Goal: Transaction & Acquisition: Download file/media

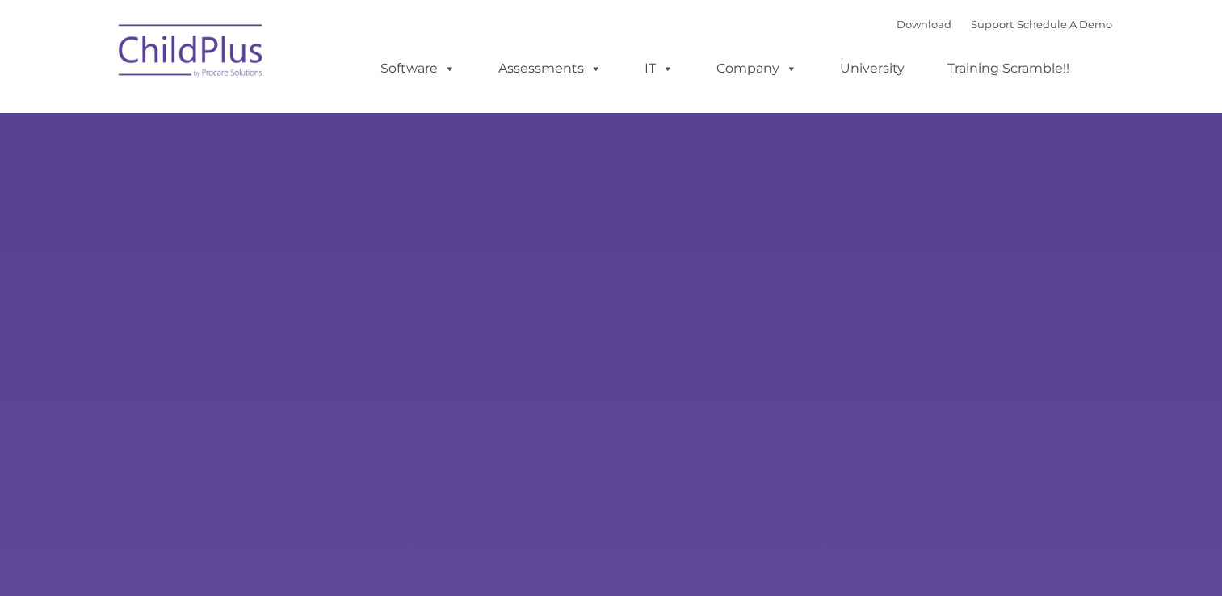
type input ""
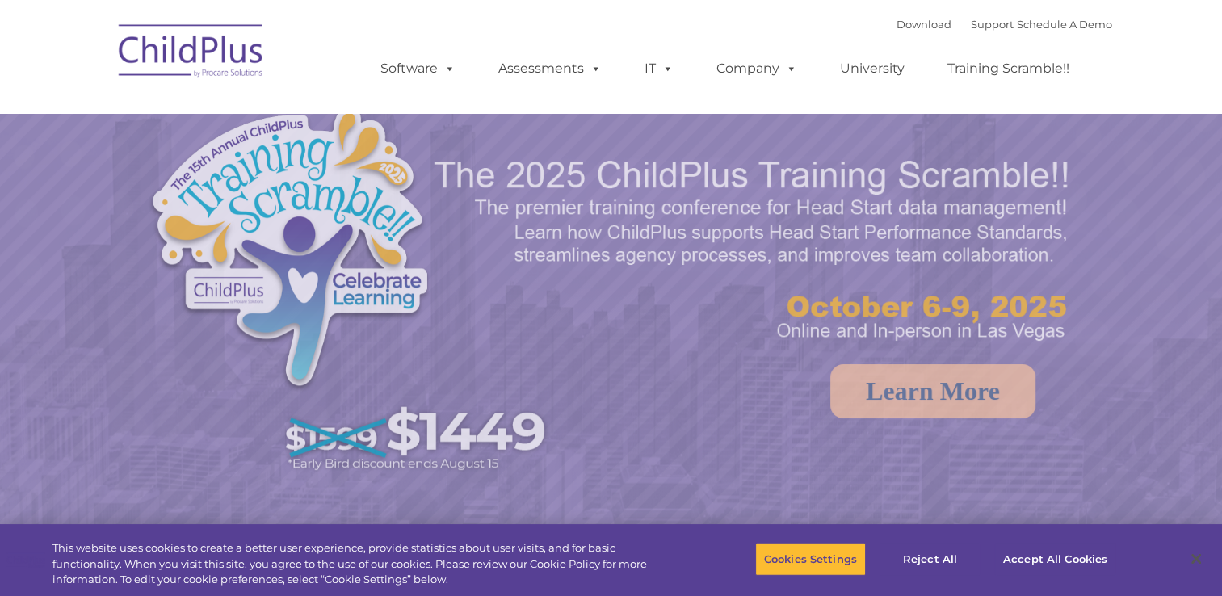
select select "MEDIUM"
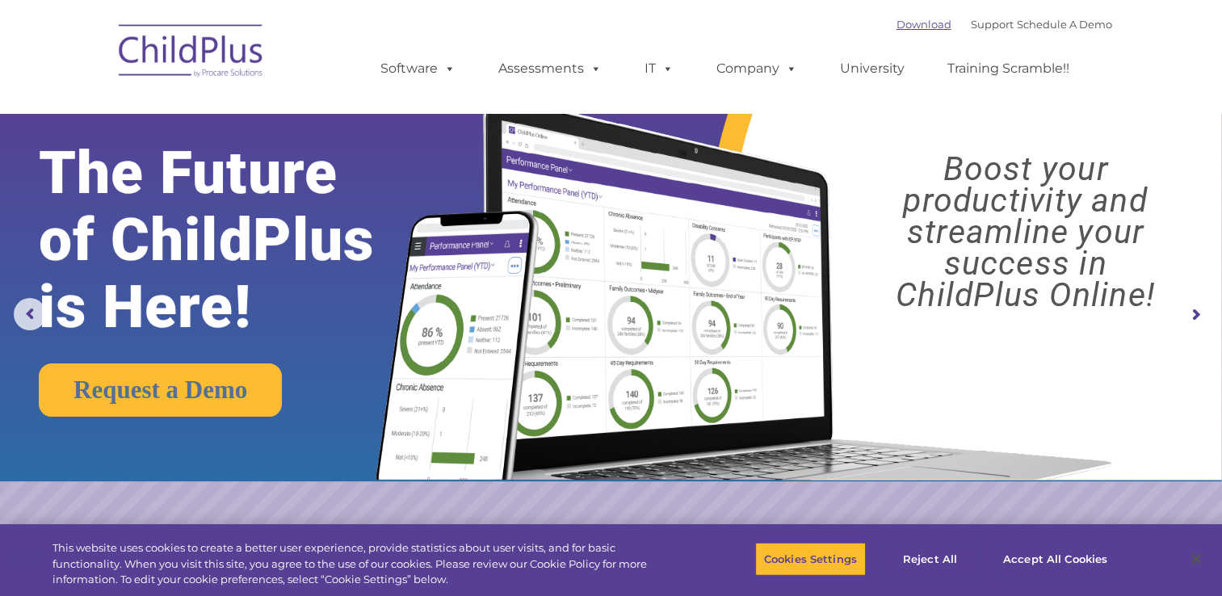
click at [897, 21] on link "Download" at bounding box center [924, 24] width 55 height 13
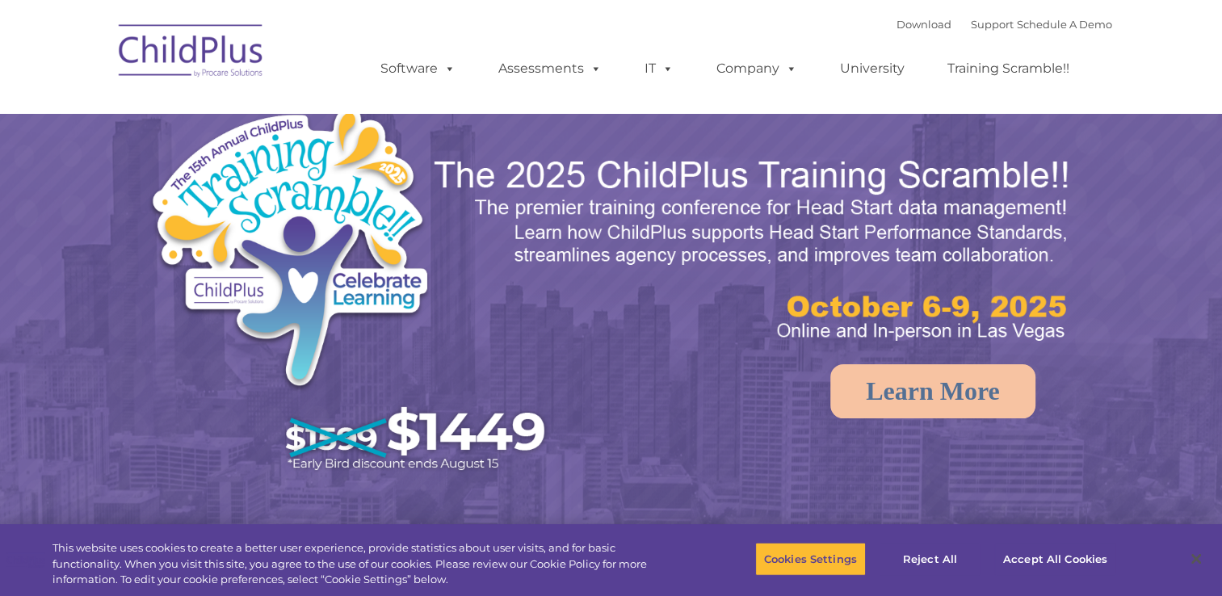
select select "MEDIUM"
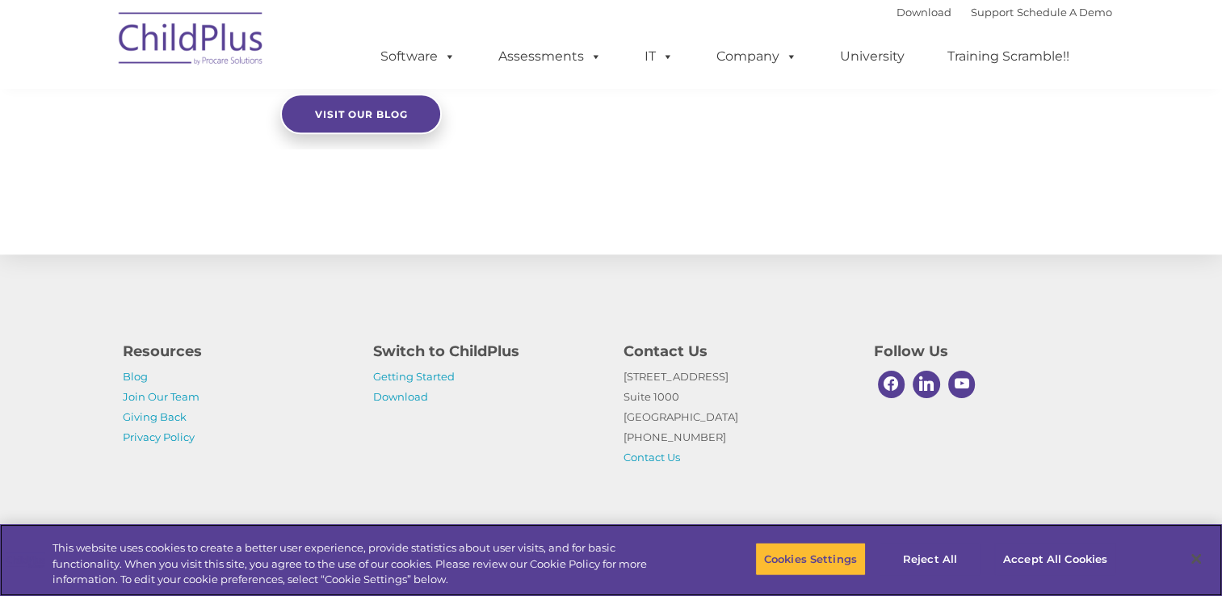
scroll to position [1819, 0]
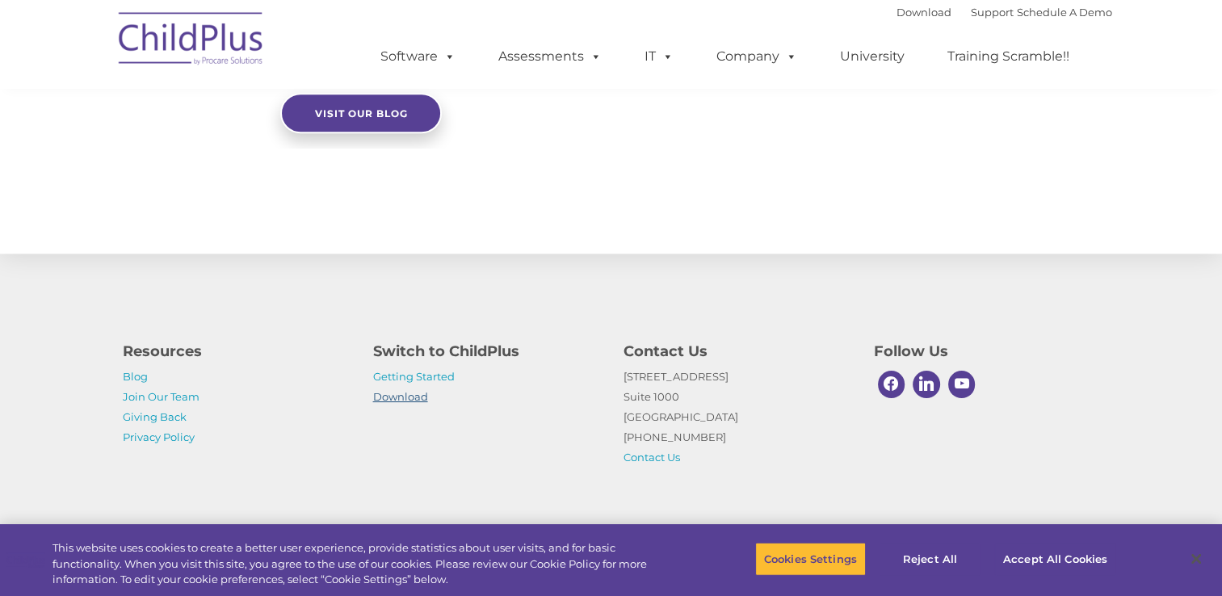
click at [419, 393] on link "Download" at bounding box center [400, 396] width 55 height 13
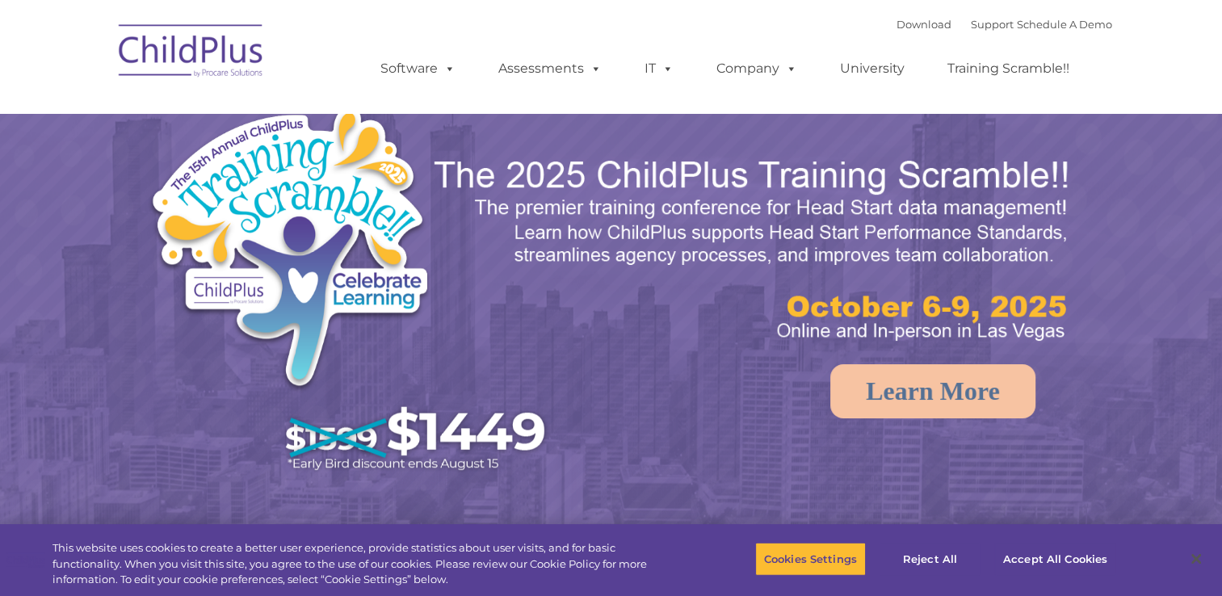
select select "MEDIUM"
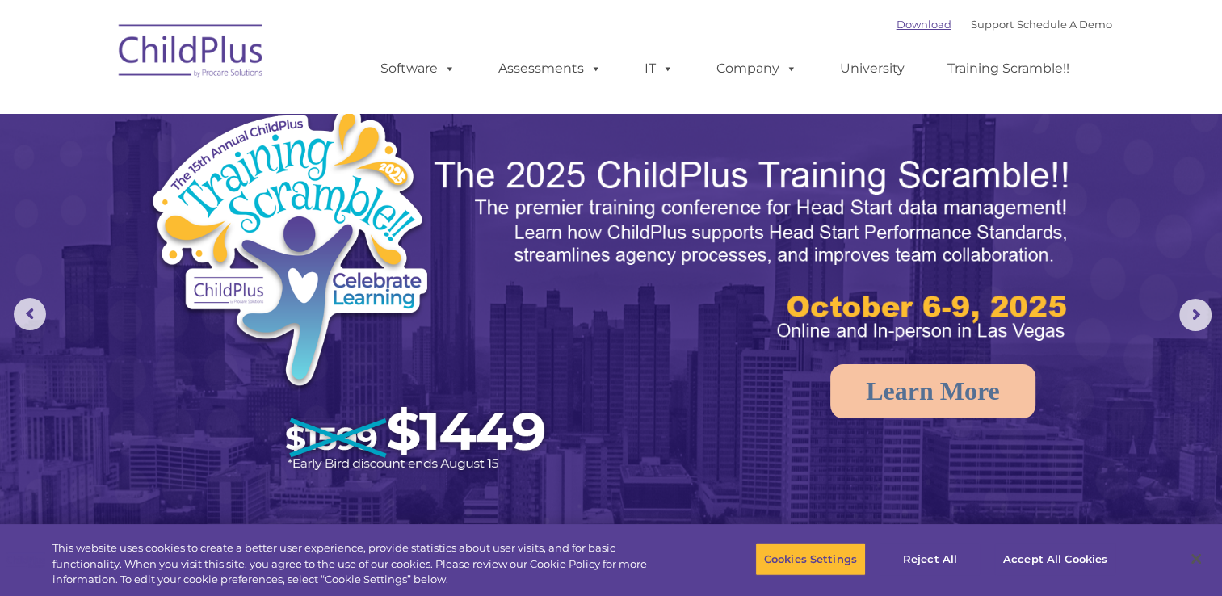
click at [897, 18] on link "Download" at bounding box center [924, 24] width 55 height 13
